Goal: Information Seeking & Learning: Learn about a topic

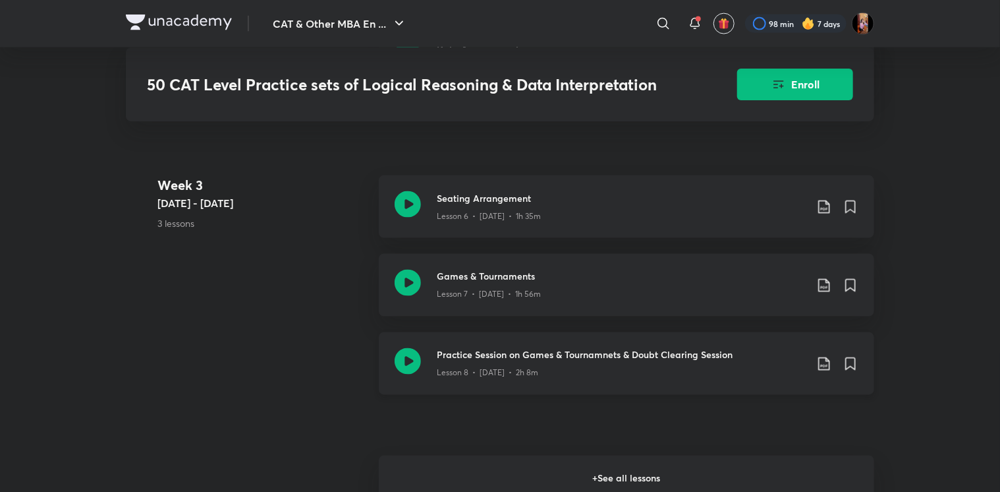
click at [503, 357] on h3 "Practice Session on Games & Tournamnets & Doubt Clearing Session" at bounding box center [621, 355] width 369 height 14
